Goal: Check status: Check status

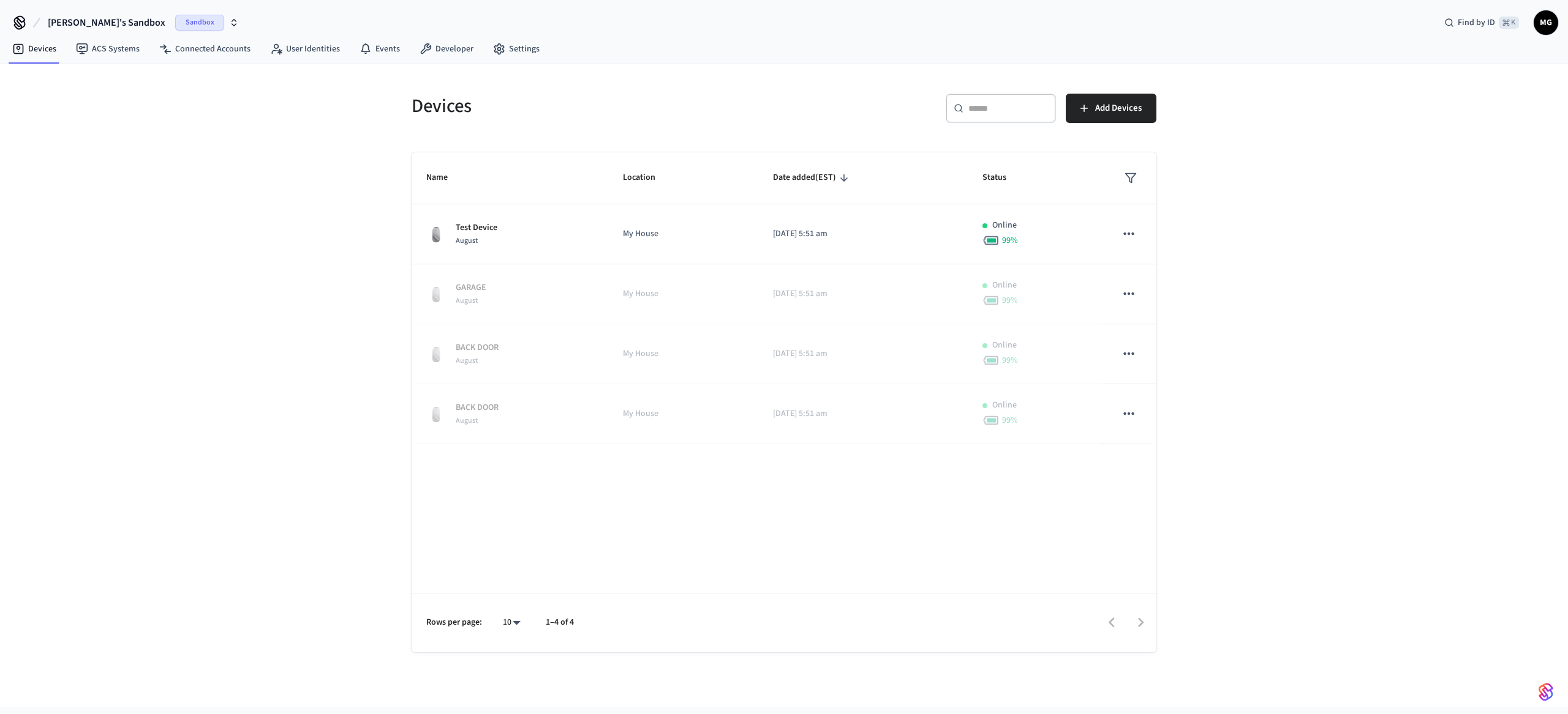
click at [130, 14] on button "[PERSON_NAME]'s Sandbox Sandbox" at bounding box center [143, 23] width 198 height 25
click at [66, 102] on div "Test Production" at bounding box center [99, 102] width 168 height 16
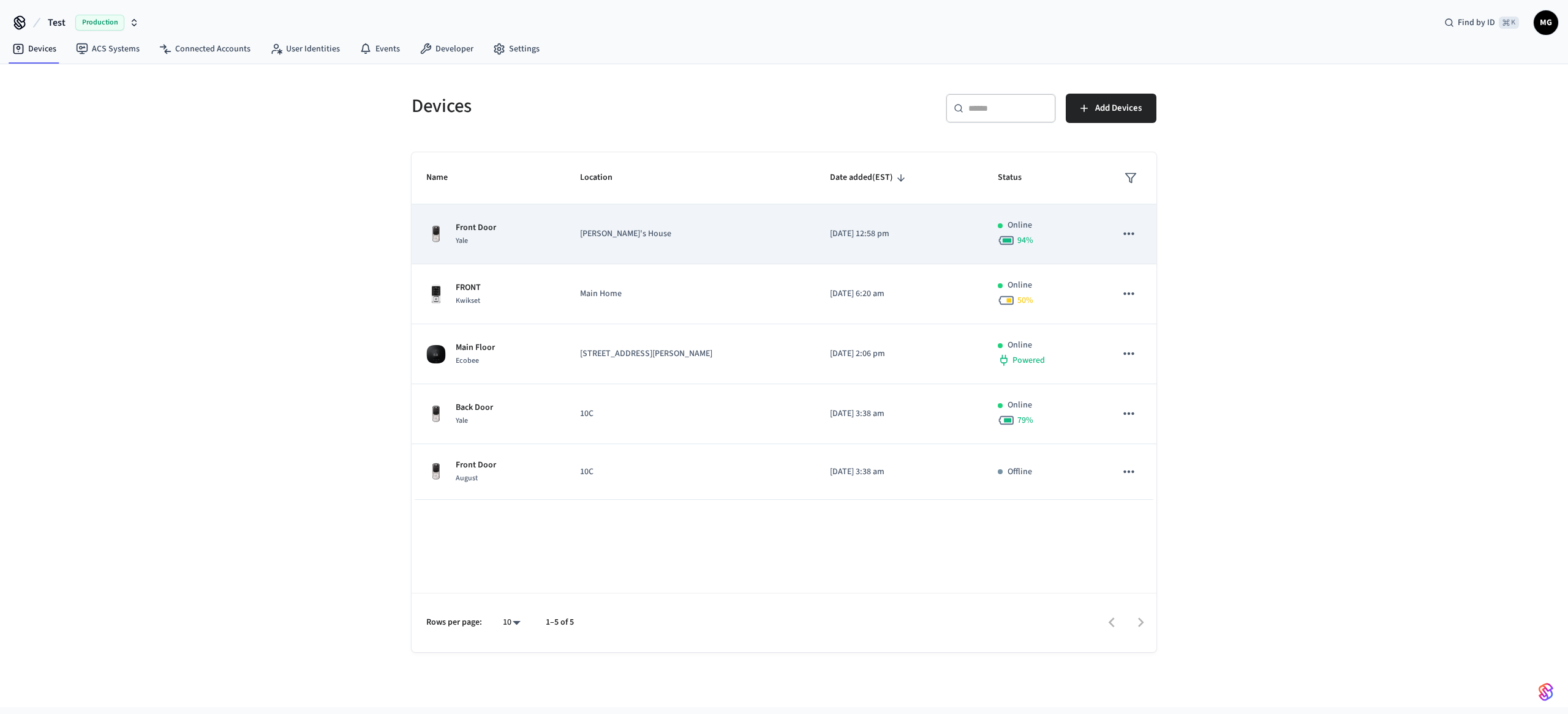
click at [752, 246] on td "[PERSON_NAME]'s House" at bounding box center [690, 234] width 250 height 60
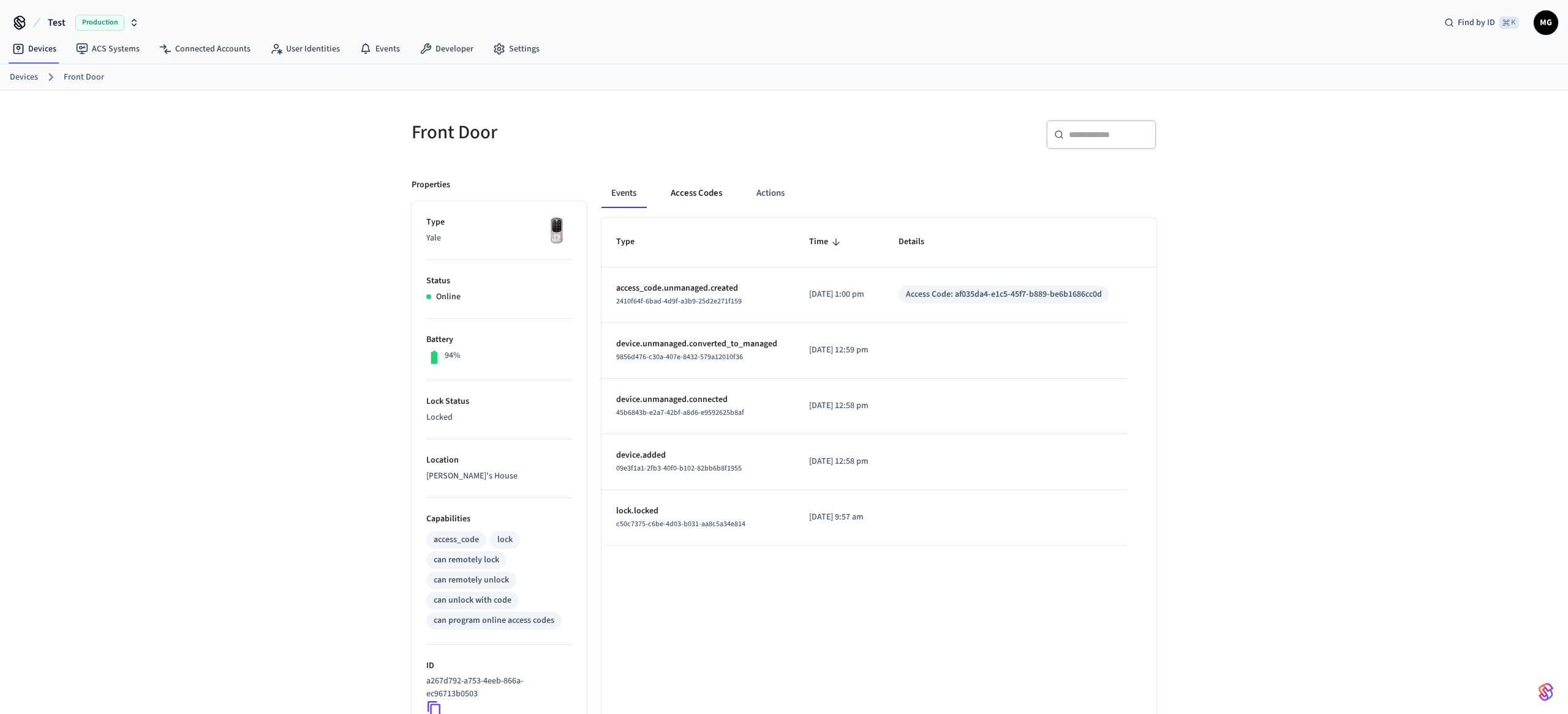
click at [688, 187] on button "Access Codes" at bounding box center [697, 193] width 71 height 30
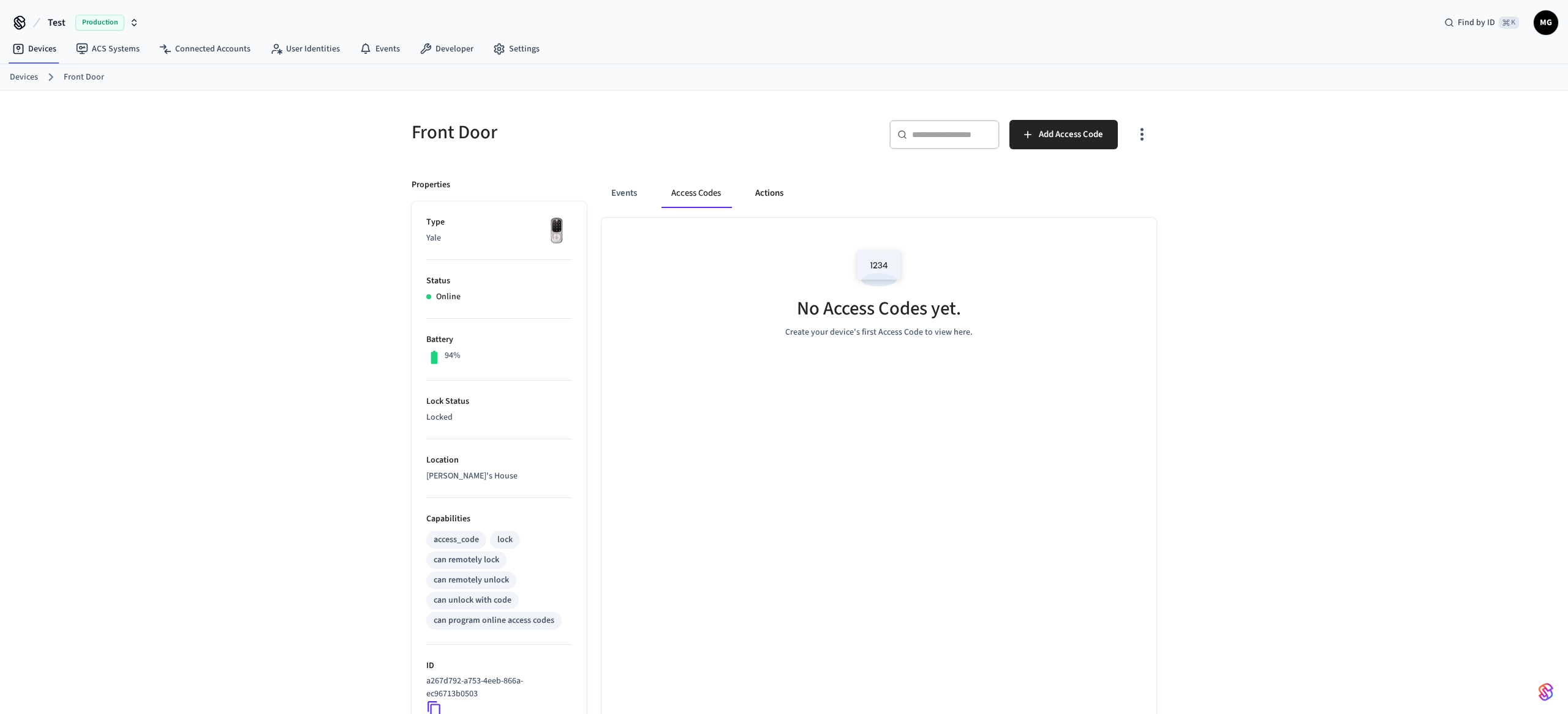
click at [766, 194] on button "Actions" at bounding box center [769, 193] width 48 height 30
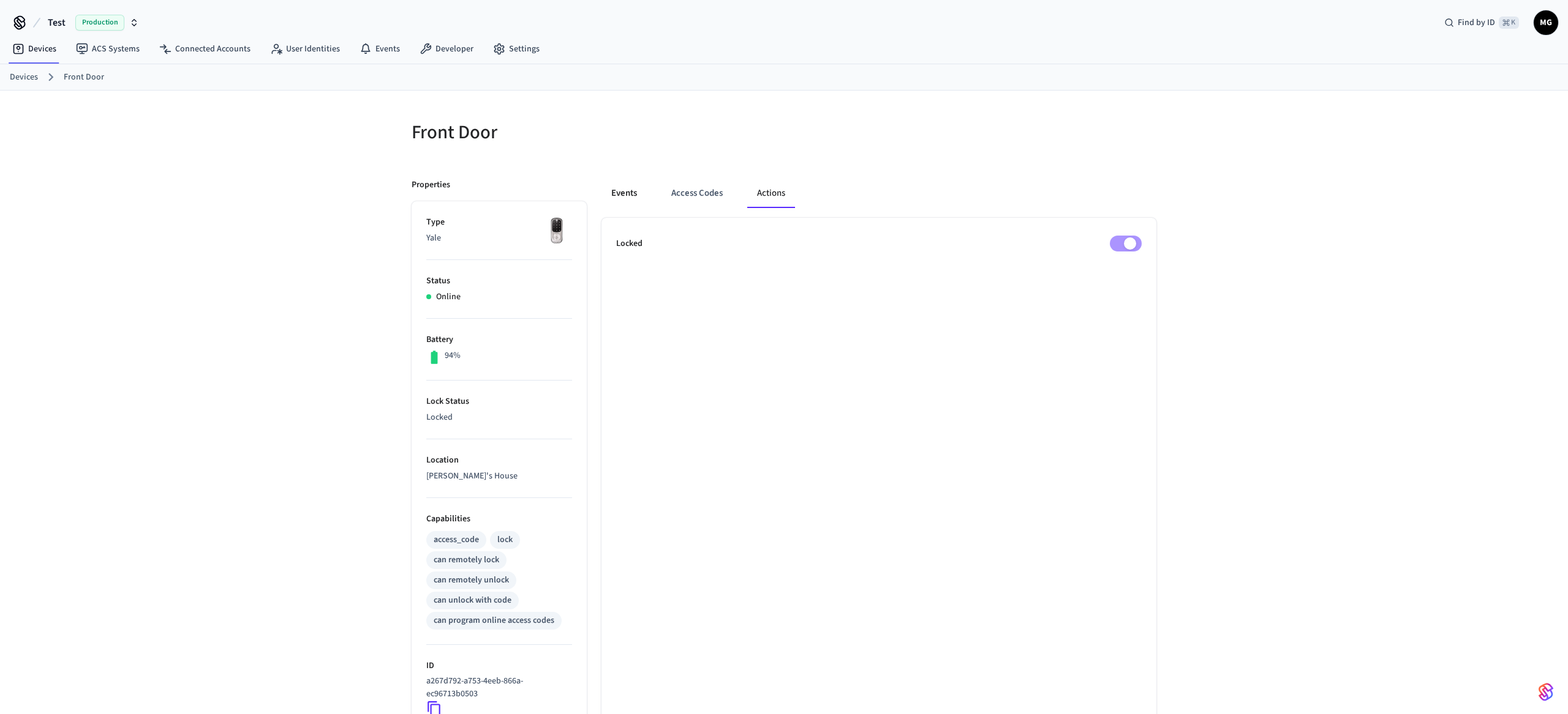
click at [630, 195] on button "Events" at bounding box center [624, 193] width 46 height 30
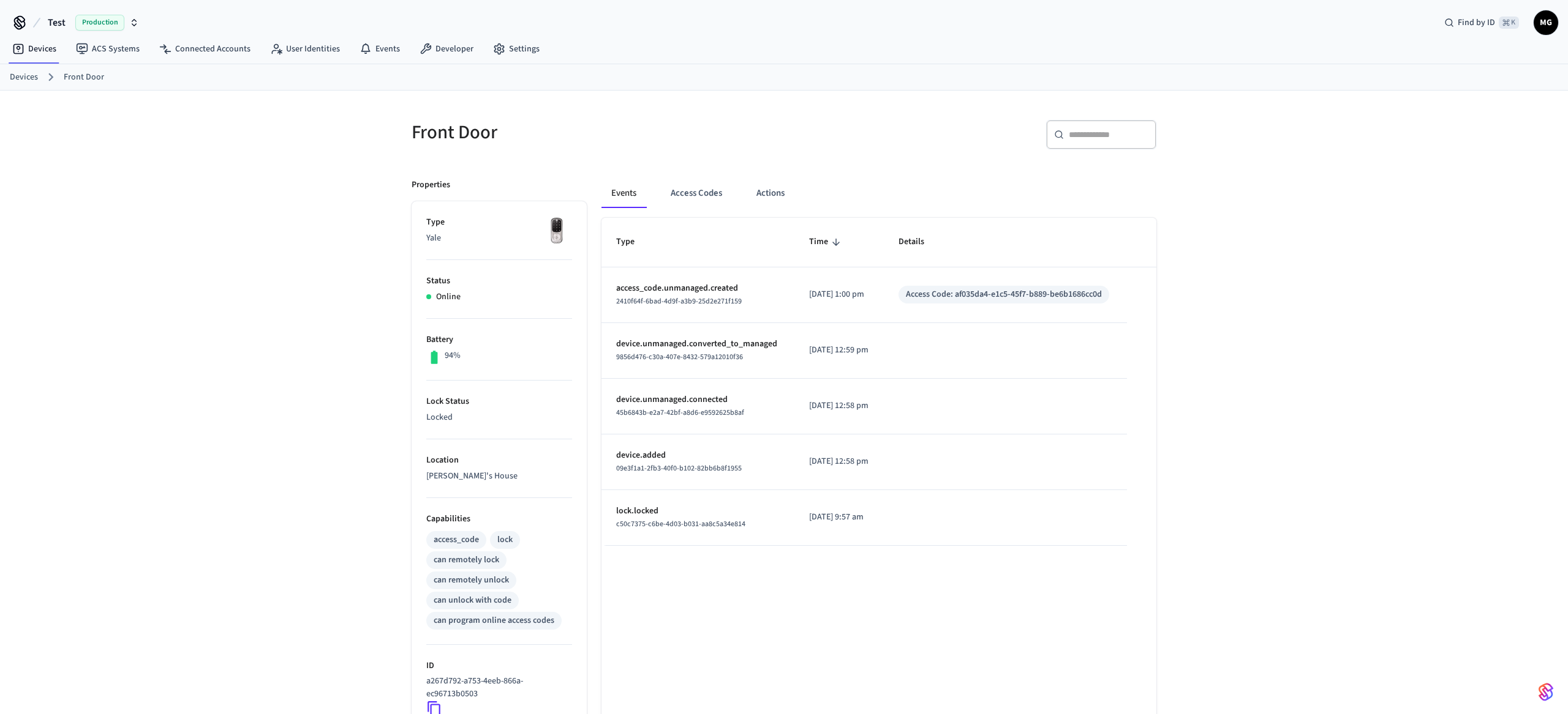
click at [675, 622] on div "Type Time Details access_code.unmanaged.created 2410f64f-6bad-4d9f-a3b9-25d2e27…" at bounding box center [878, 562] width 555 height 690
click at [724, 527] on span "c50c7375-c6be-4d03-b031-aa8c5a34e814" at bounding box center [681, 524] width 129 height 10
click at [719, 598] on div "Type Time Details access_code.unmanaged.created 2410f64f-6bad-4d9f-a3b9-25d2e27…" at bounding box center [878, 562] width 555 height 690
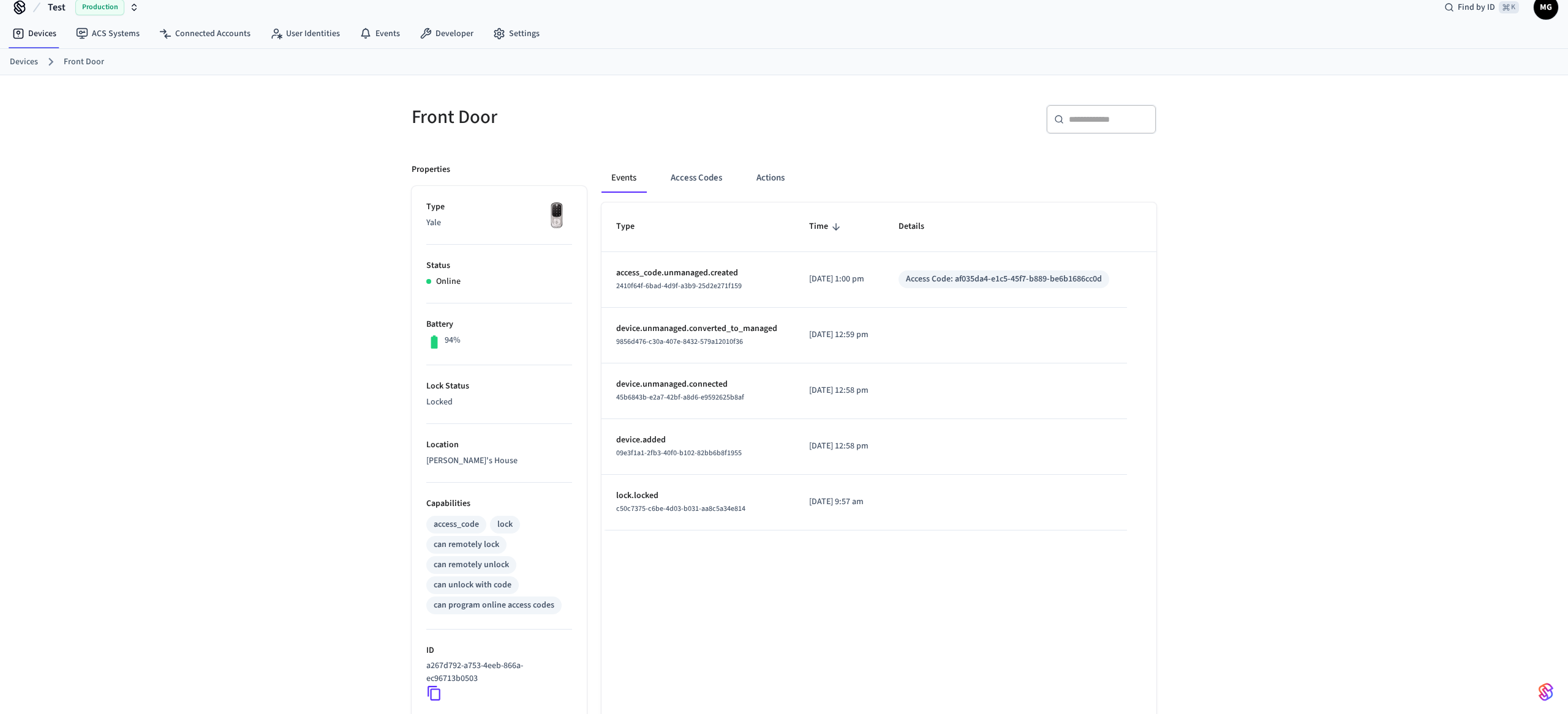
scroll to position [193, 0]
